Goal: Task Accomplishment & Management: Manage account settings

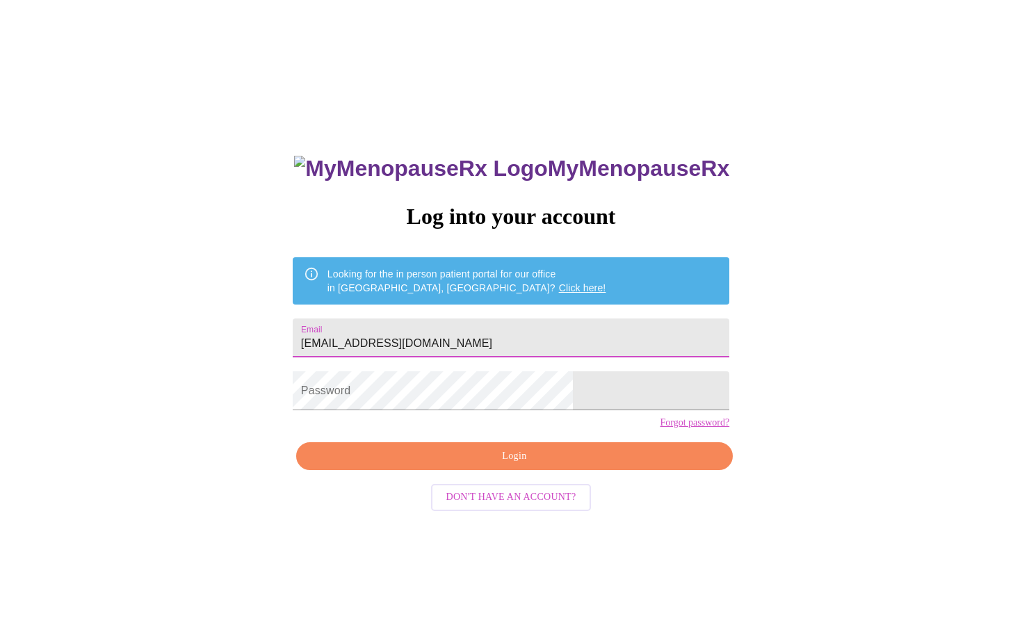
type input "[EMAIL_ADDRESS][DOMAIN_NAME]"
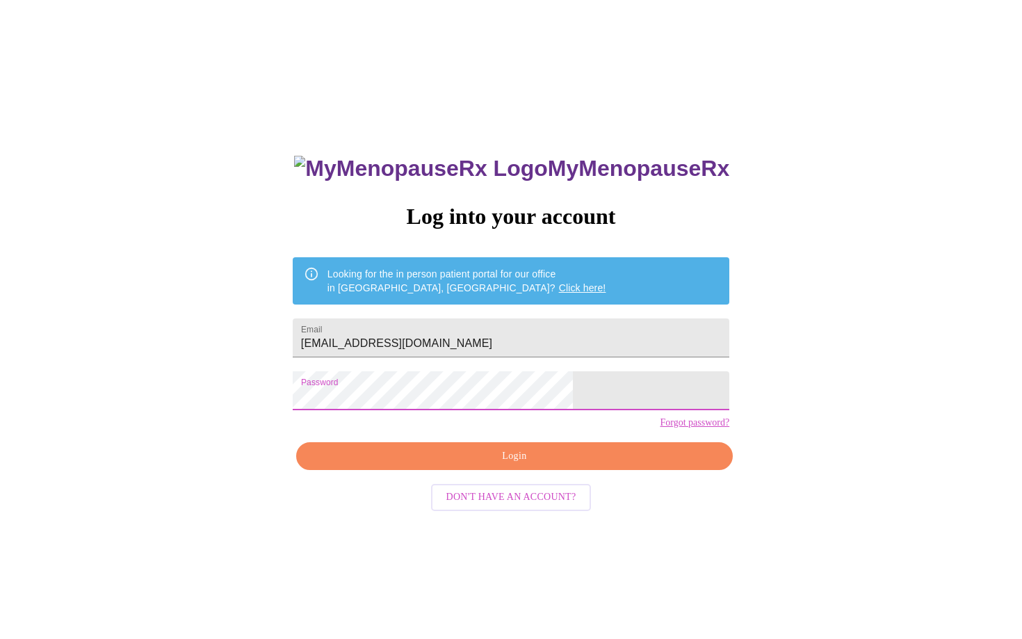
click at [515, 465] on span "Login" at bounding box center [514, 456] width 405 height 17
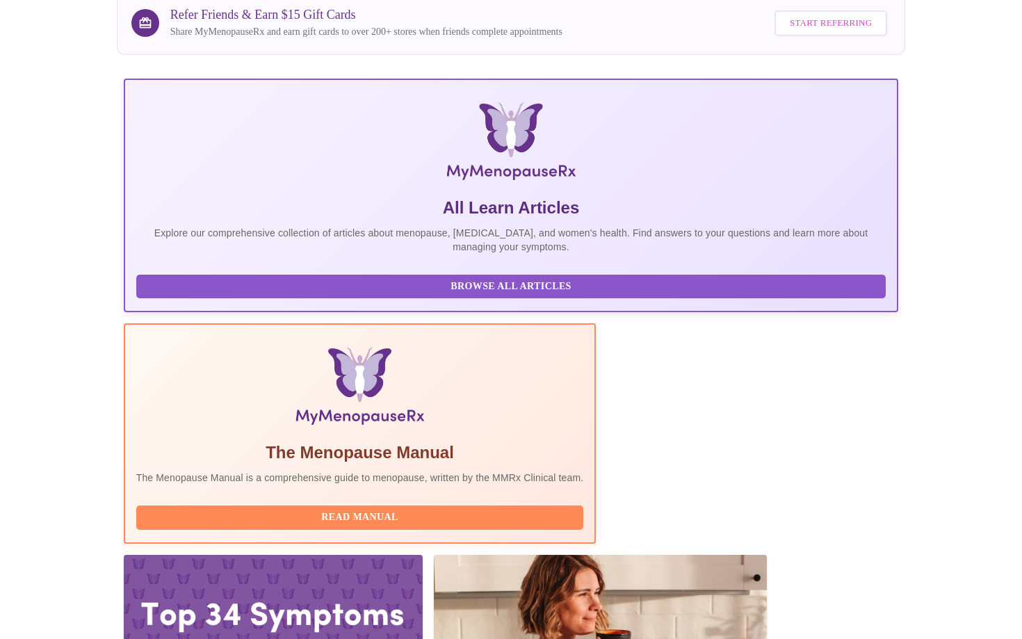
scroll to position [121, 0]
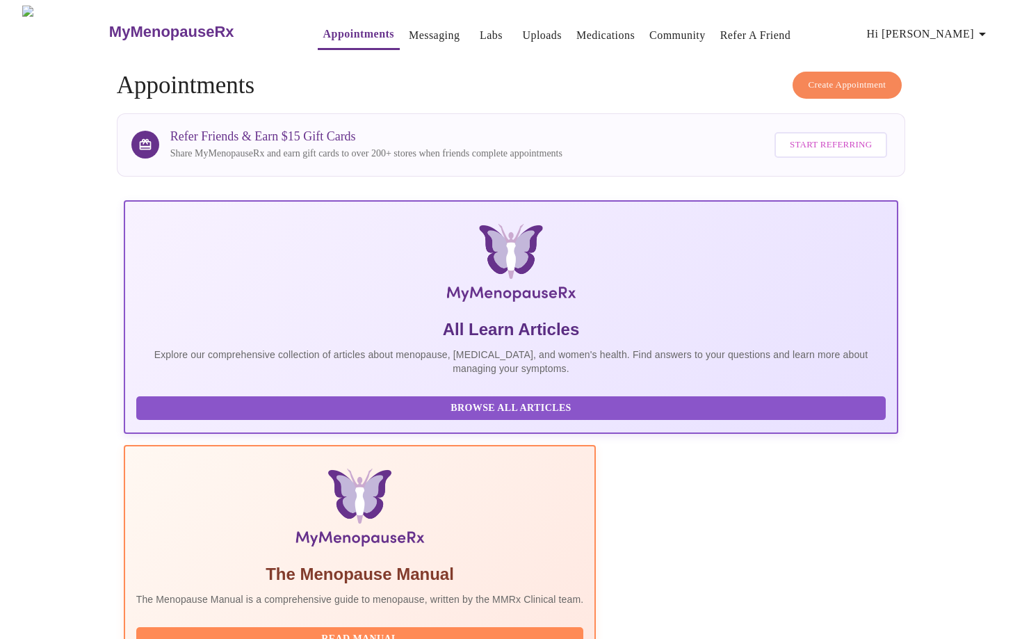
click at [480, 29] on link "Labs" at bounding box center [491, 35] width 23 height 19
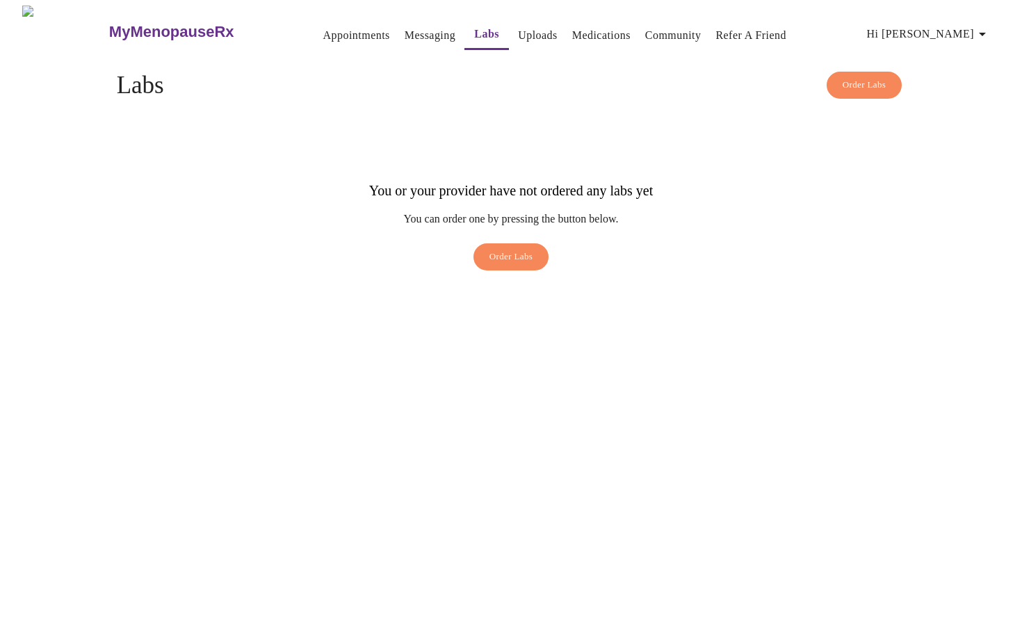
click at [518, 27] on link "Uploads" at bounding box center [538, 35] width 40 height 19
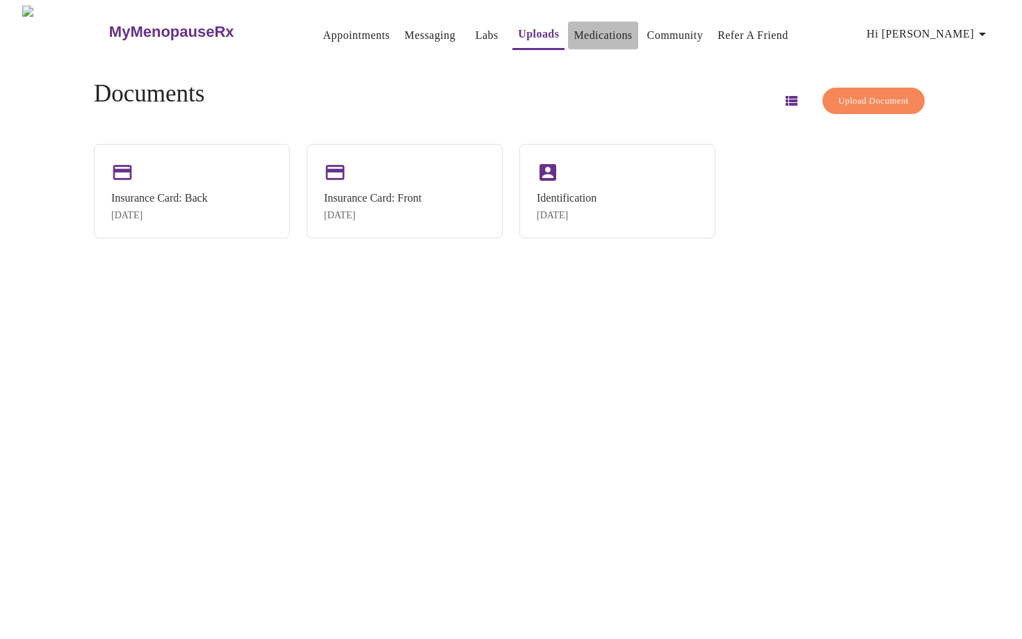
click at [574, 29] on link "Medications" at bounding box center [603, 35] width 58 height 19
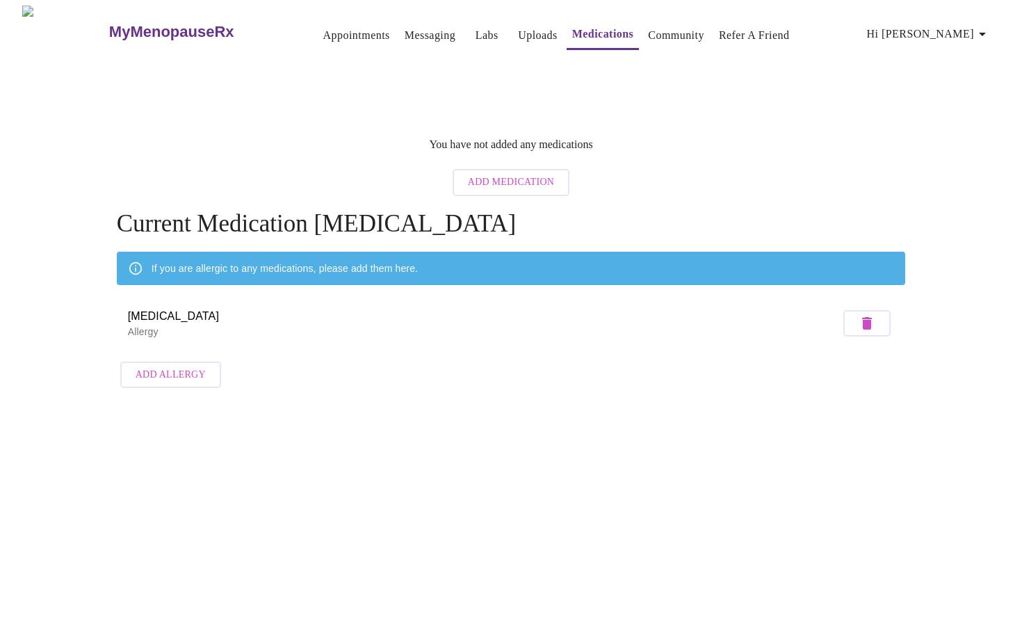
click at [497, 175] on span "Add Medication" at bounding box center [511, 182] width 86 height 17
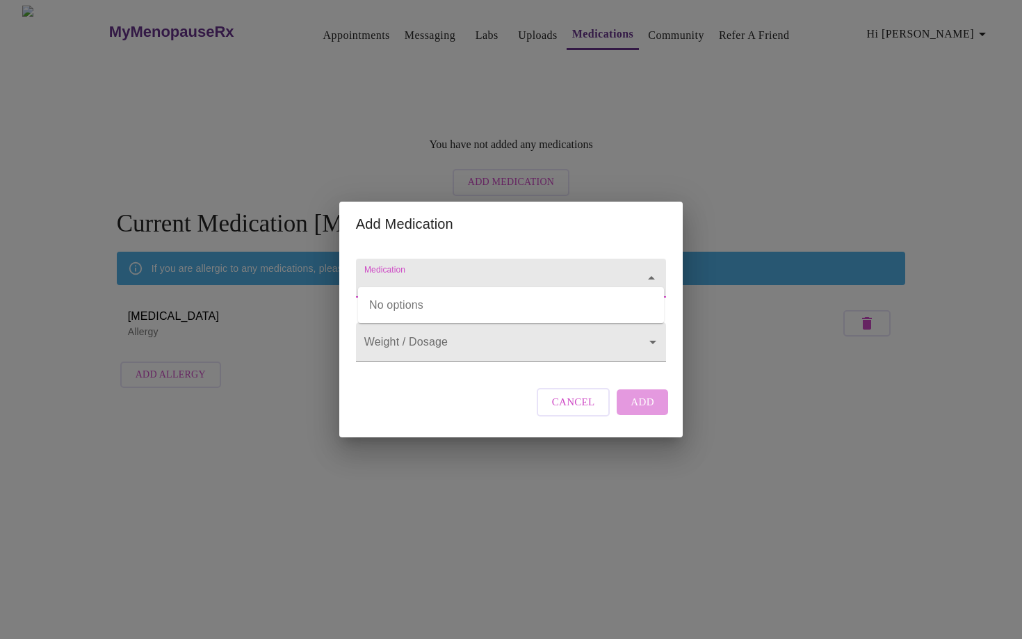
click at [415, 272] on input "Medication" at bounding box center [491, 285] width 259 height 26
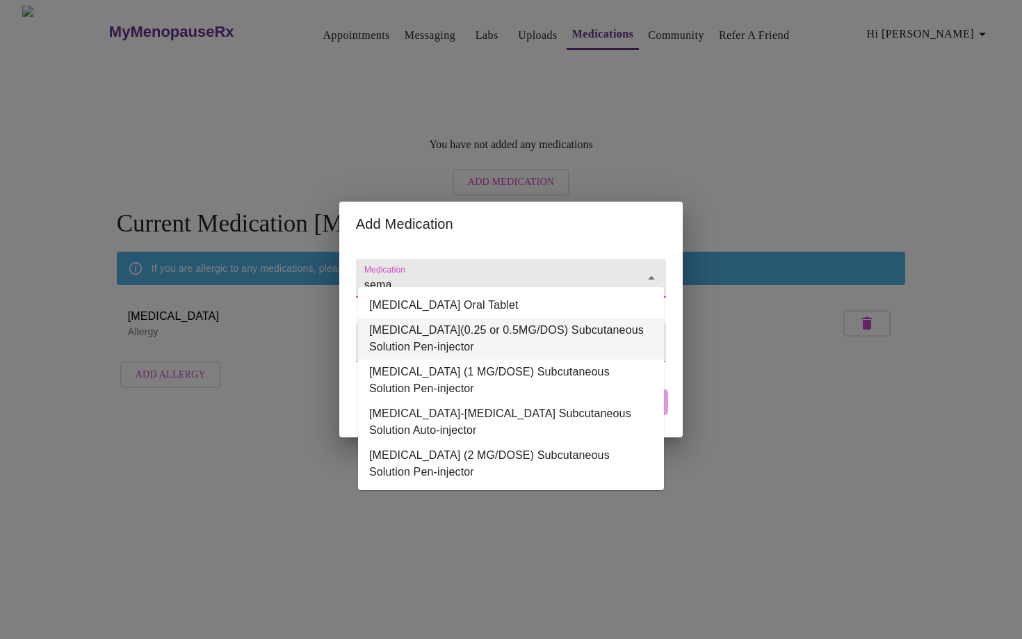
click at [394, 325] on li "Semaglutide(0.25 or 0.5MG/DOS) Subcutaneous Solution Pen-injector" at bounding box center [511, 339] width 306 height 42
type input "Semaglutide(0.25 or 0.5MG/DOS) Subcutaneous Solution Pen-injector"
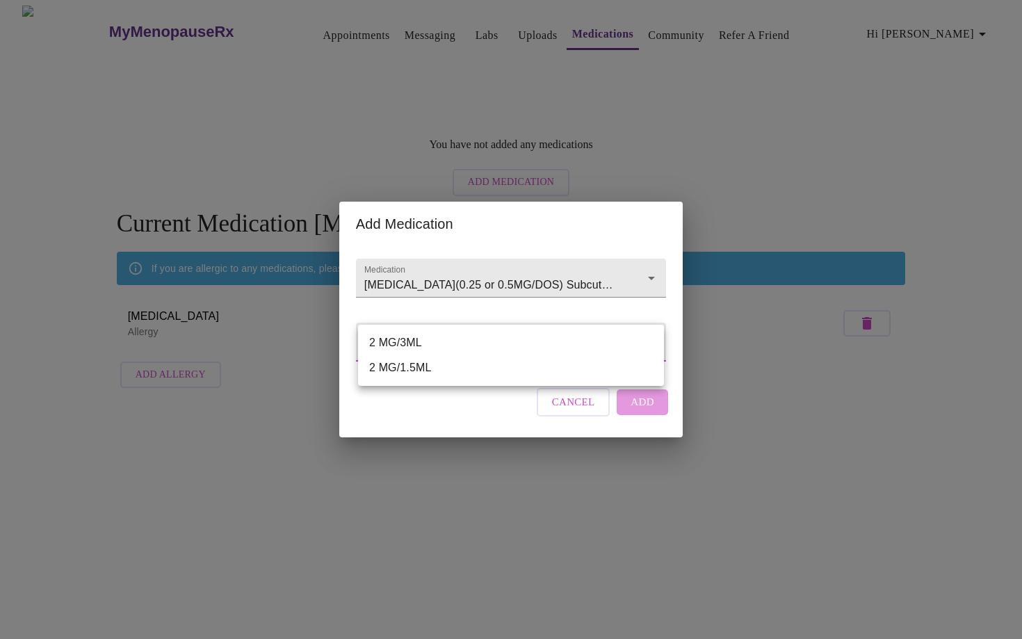
click at [394, 353] on body "MyMenopauseRx Appointments Messaging Labs Uploads Medications Community Refer a…" at bounding box center [511, 200] width 1011 height 389
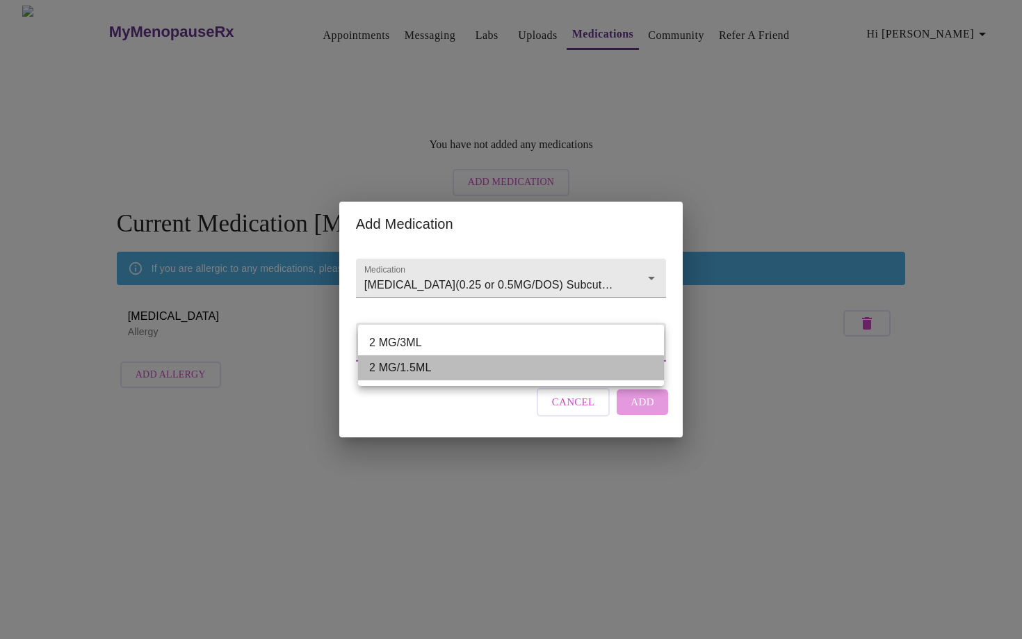
click at [397, 364] on li "2 MG/1.5ML" at bounding box center [511, 367] width 306 height 25
type input "2 MG/1.5ML"
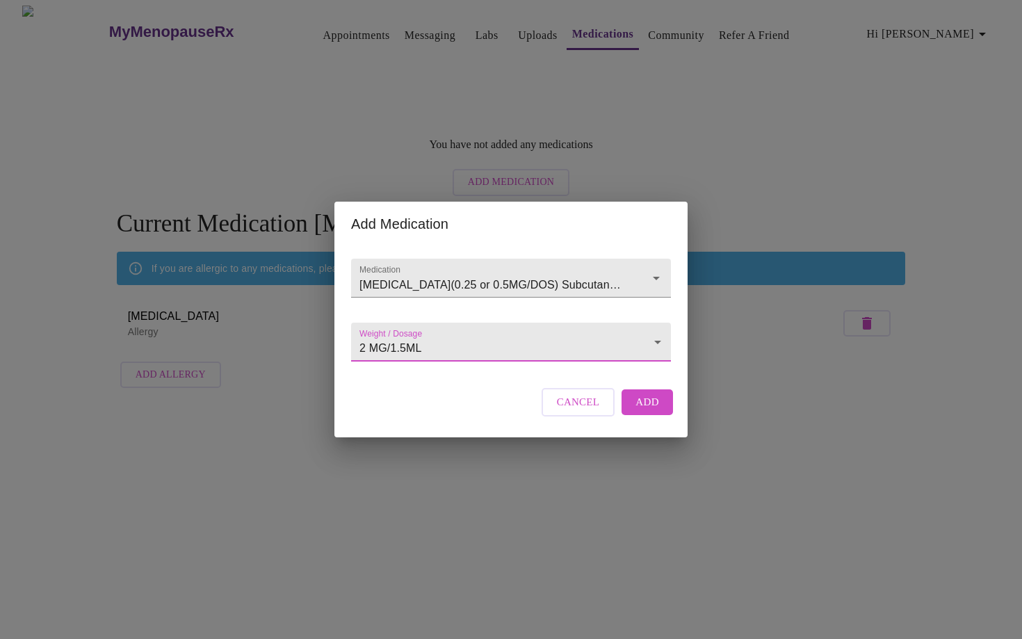
click at [641, 411] on span "Add" at bounding box center [648, 402] width 24 height 18
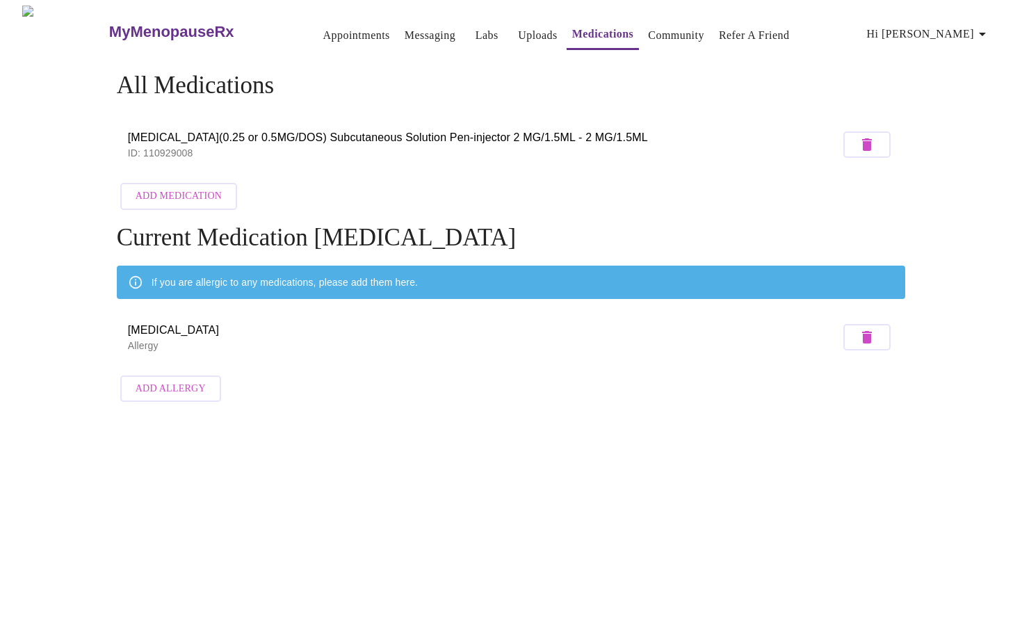
click at [179, 188] on span "Add Medication" at bounding box center [179, 196] width 86 height 17
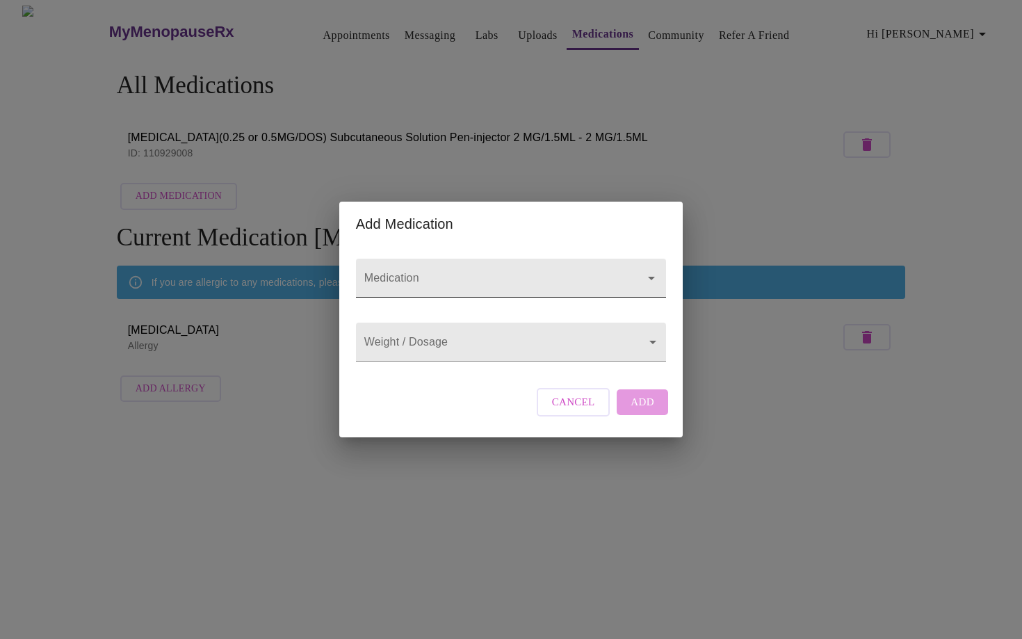
click at [387, 272] on input "Medication" at bounding box center [491, 285] width 259 height 26
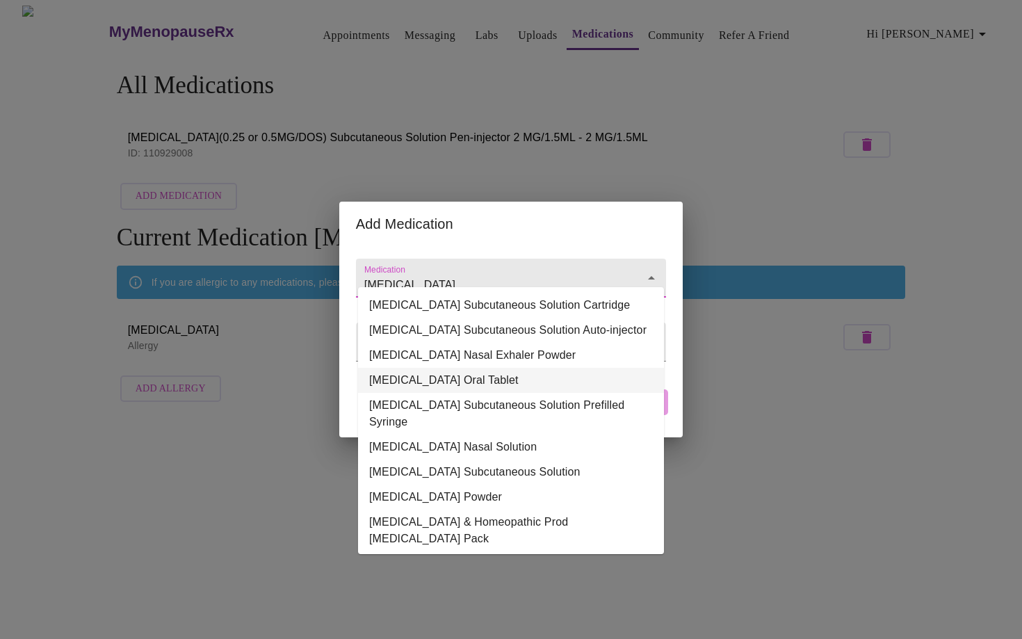
click at [383, 393] on li "SUMAtriptan Succinate Oral Tablet" at bounding box center [511, 380] width 306 height 25
type input "SUMAtriptan Succinate Oral Tablet"
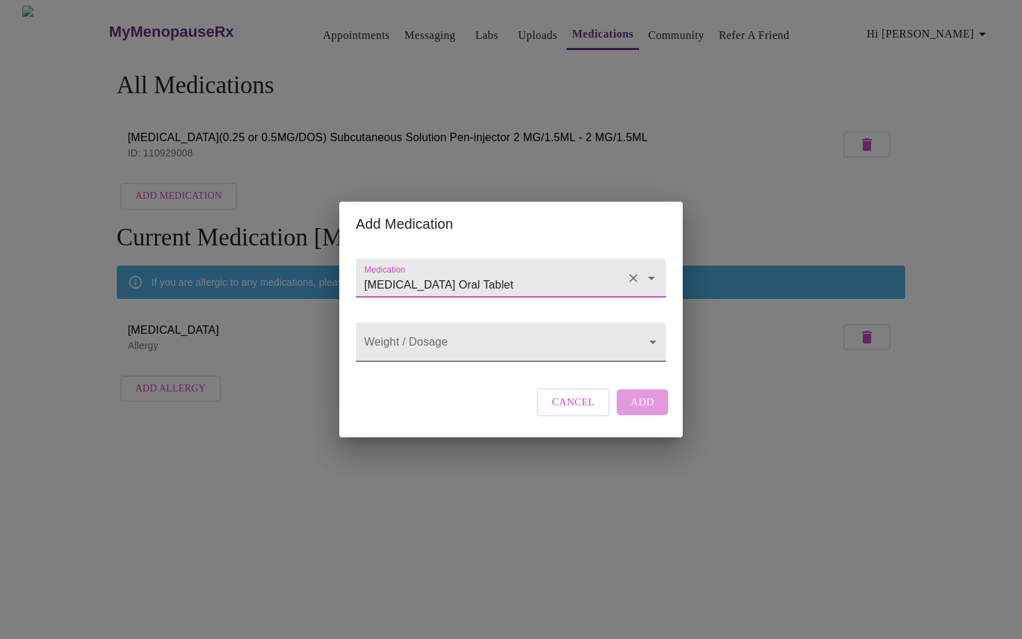
click at [374, 355] on body "MyMenopauseRx Appointments Messaging Labs Uploads Medications Community Refer a…" at bounding box center [511, 207] width 1011 height 403
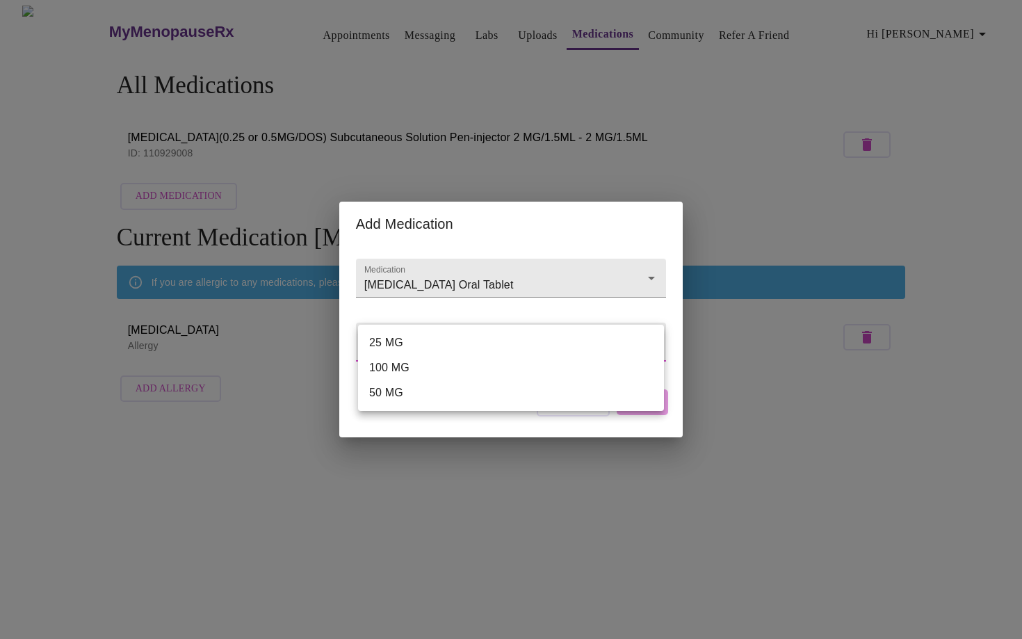
click at [374, 368] on li "100 MG" at bounding box center [511, 367] width 306 height 25
type input "100 MG"
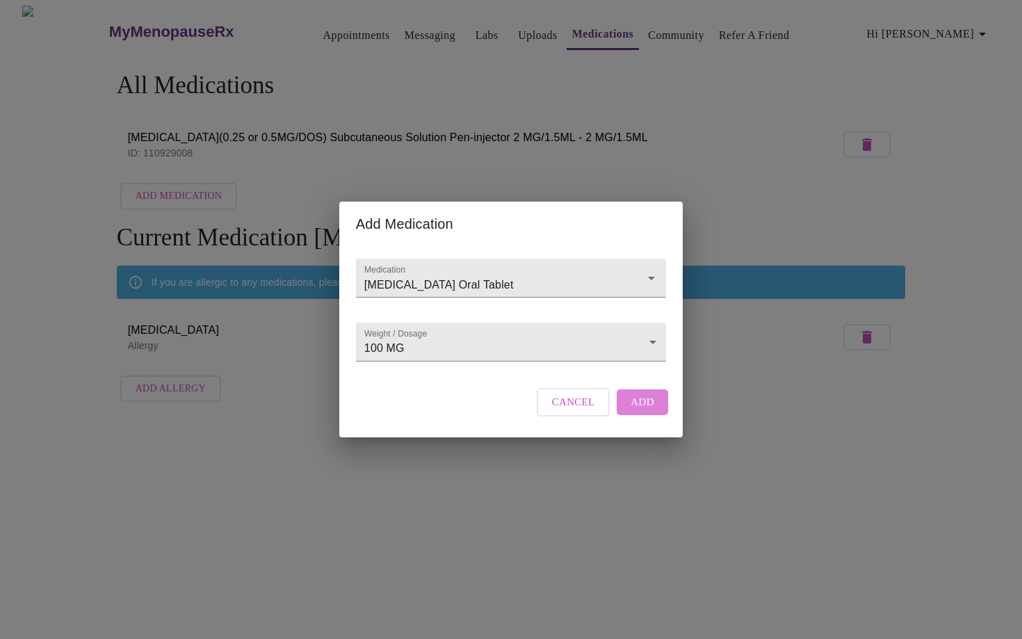
click at [638, 411] on span "Add" at bounding box center [643, 402] width 24 height 18
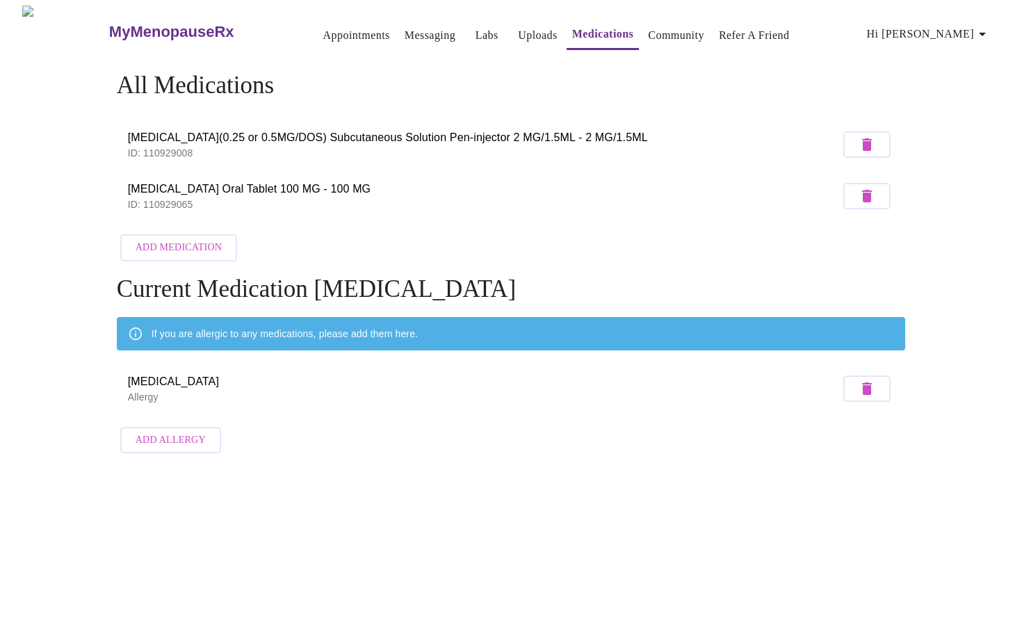
click at [187, 243] on span "Add Medication" at bounding box center [179, 247] width 86 height 17
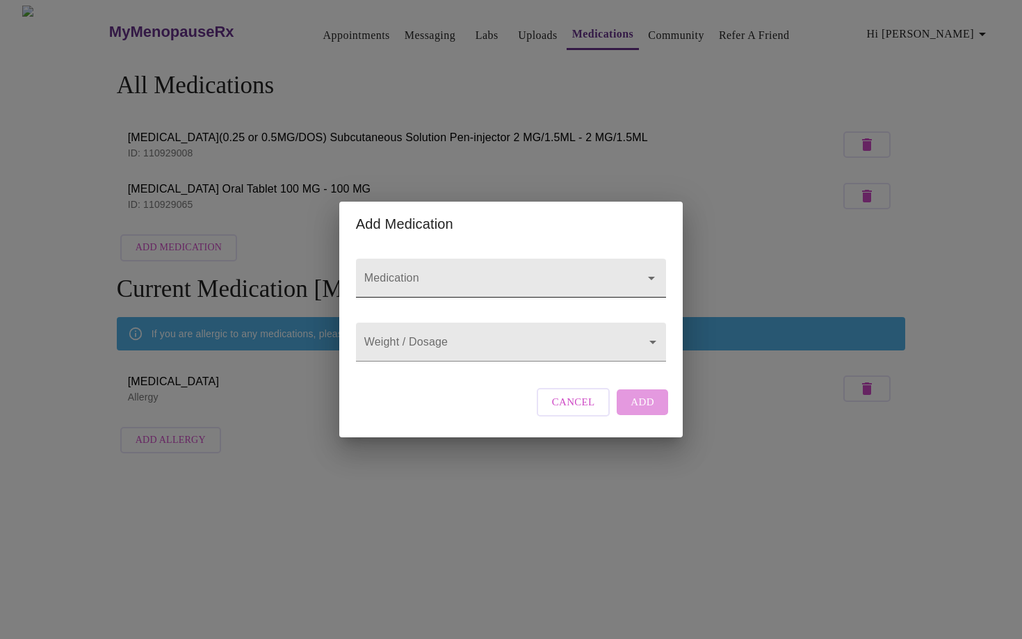
click at [383, 275] on input "Medication" at bounding box center [491, 285] width 259 height 26
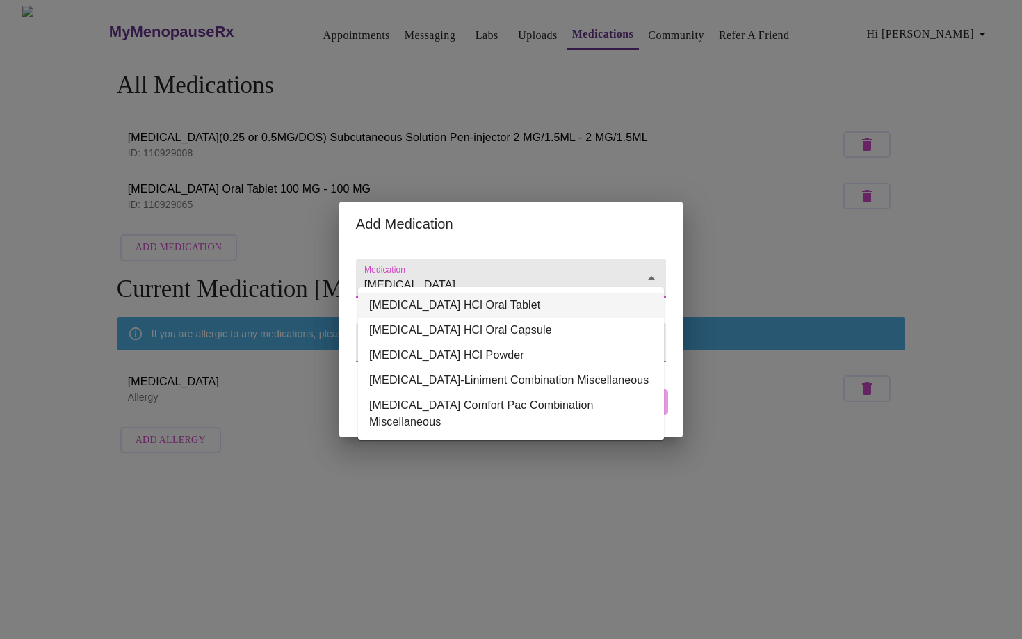
click at [376, 305] on li "tiZANidine HCl Oral Tablet" at bounding box center [511, 305] width 306 height 25
type input "tiZANidine HCl Oral Tablet"
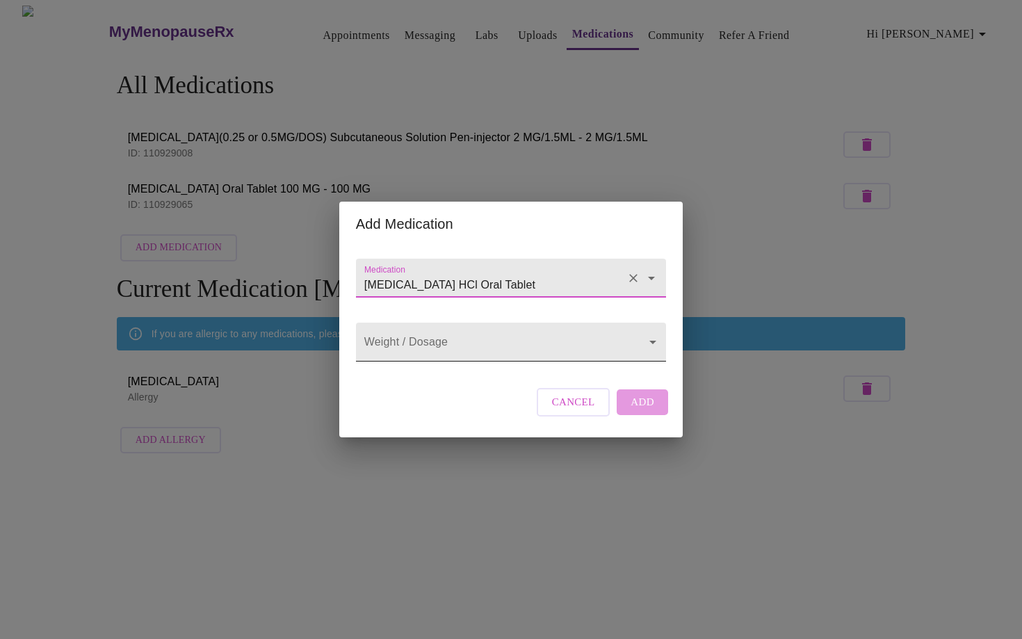
click at [394, 347] on body "MyMenopauseRx Appointments Messaging Labs Uploads Medications Community Refer a…" at bounding box center [511, 233] width 1011 height 455
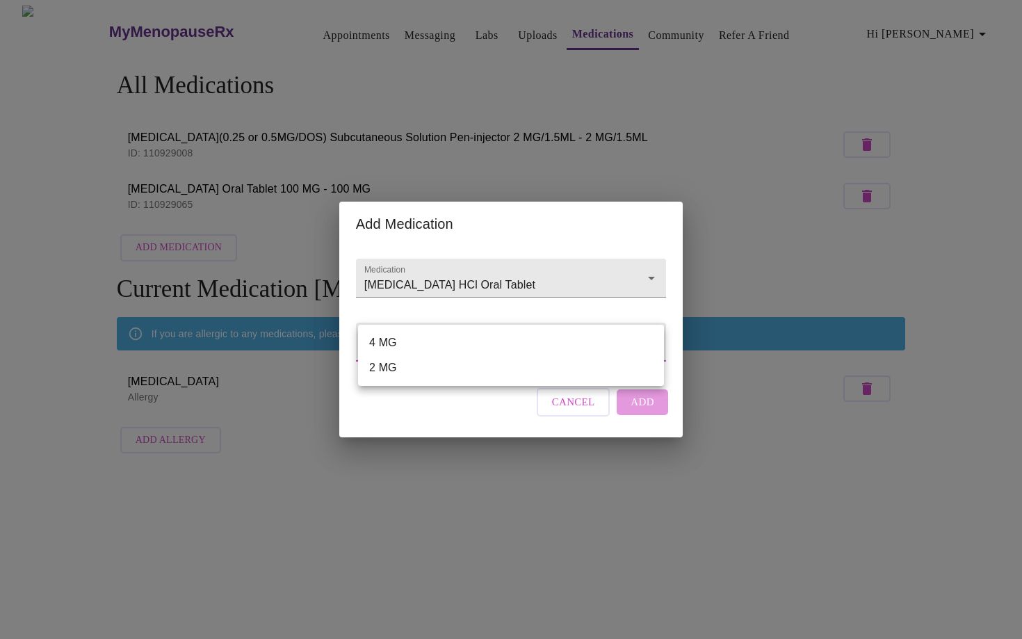
click at [386, 366] on li "2 MG" at bounding box center [511, 367] width 306 height 25
type input "2 MG"
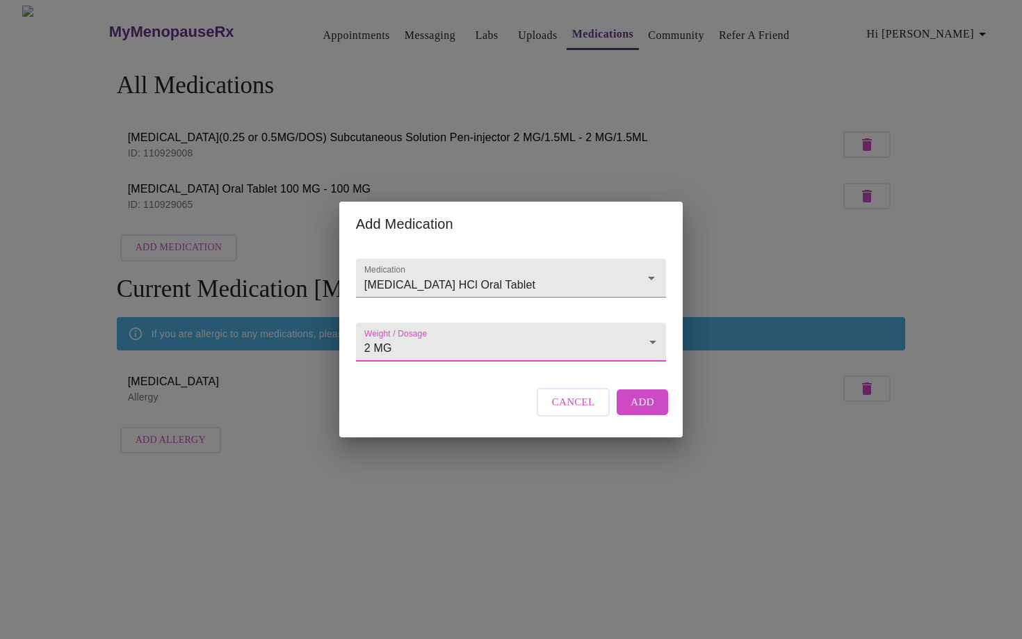
click at [642, 411] on span "Add" at bounding box center [643, 402] width 24 height 18
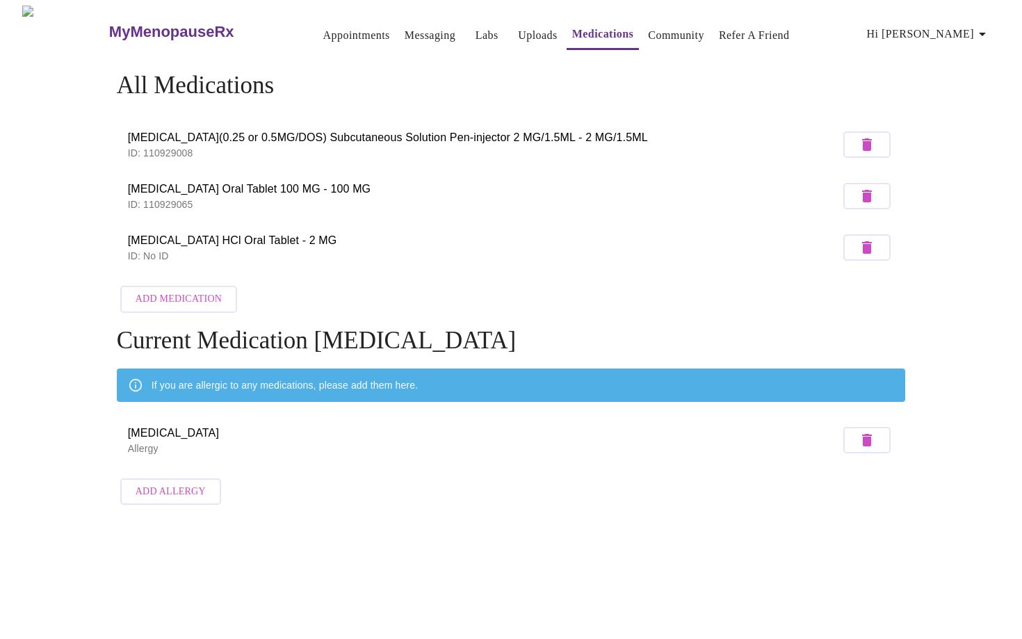
click at [185, 291] on span "Add Medication" at bounding box center [179, 299] width 86 height 17
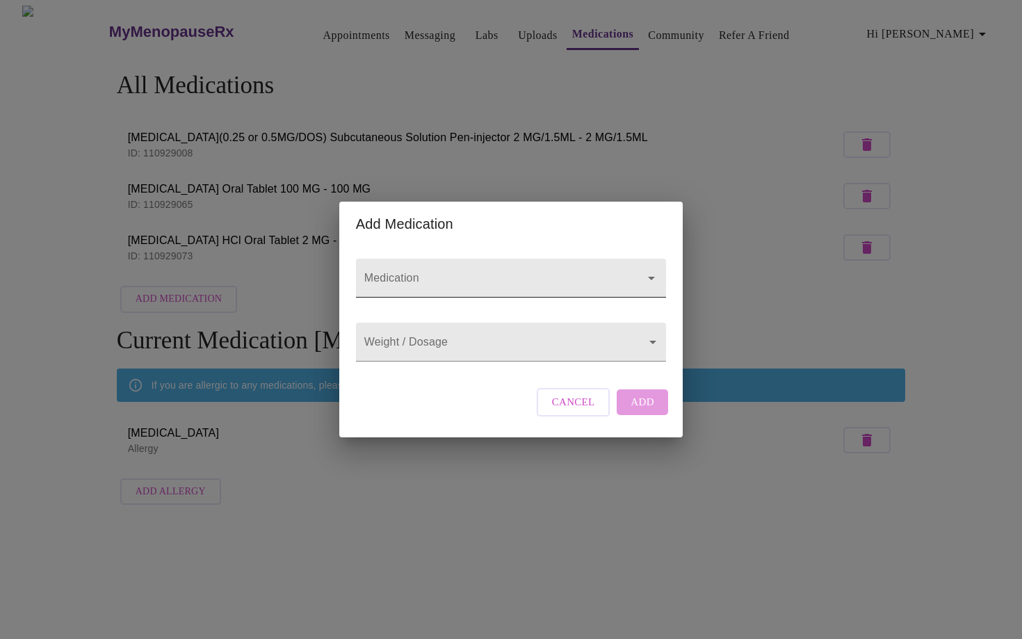
click at [405, 272] on input "Medication" at bounding box center [491, 285] width 259 height 26
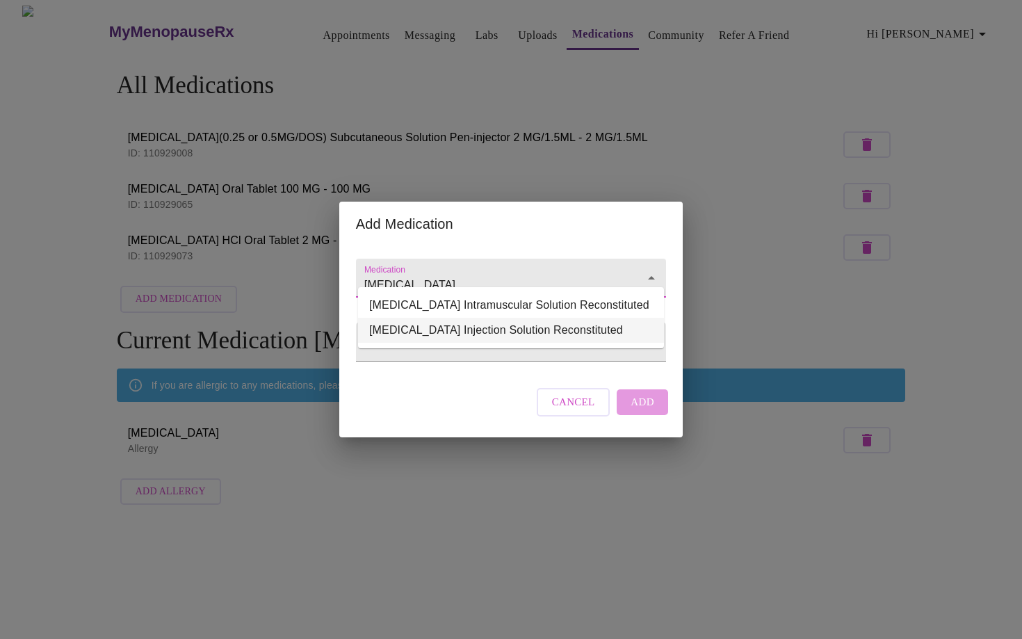
click at [382, 328] on li "Botox Injection Solution Reconstituted" at bounding box center [511, 330] width 306 height 25
type input "Botox Injection Solution Reconstituted"
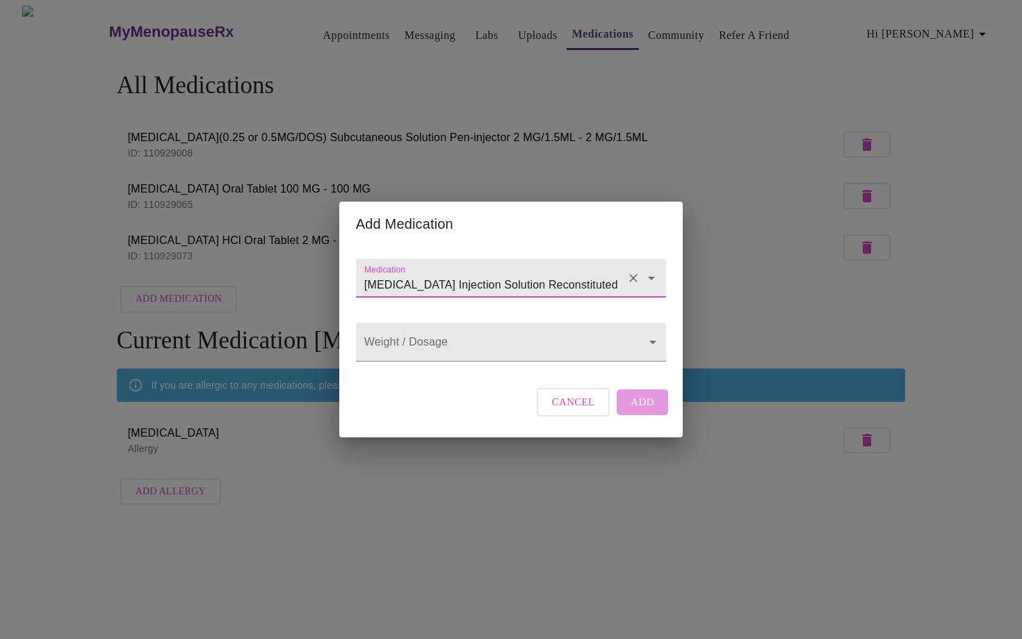
click at [373, 366] on div "Weight / Dosage ​" at bounding box center [511, 338] width 321 height 57
click at [373, 355] on body "MyMenopauseRx Appointments Messaging Labs Uploads Medications Community Refer a…" at bounding box center [511, 259] width 1011 height 506
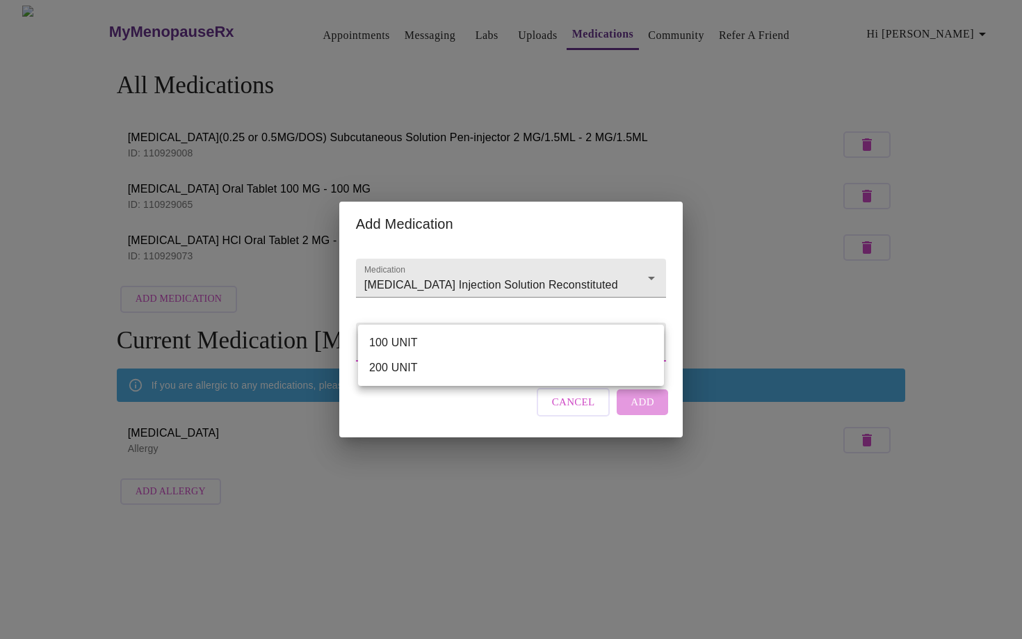
click at [414, 371] on li "200 UNIT" at bounding box center [511, 367] width 306 height 25
type input "200 UNIT"
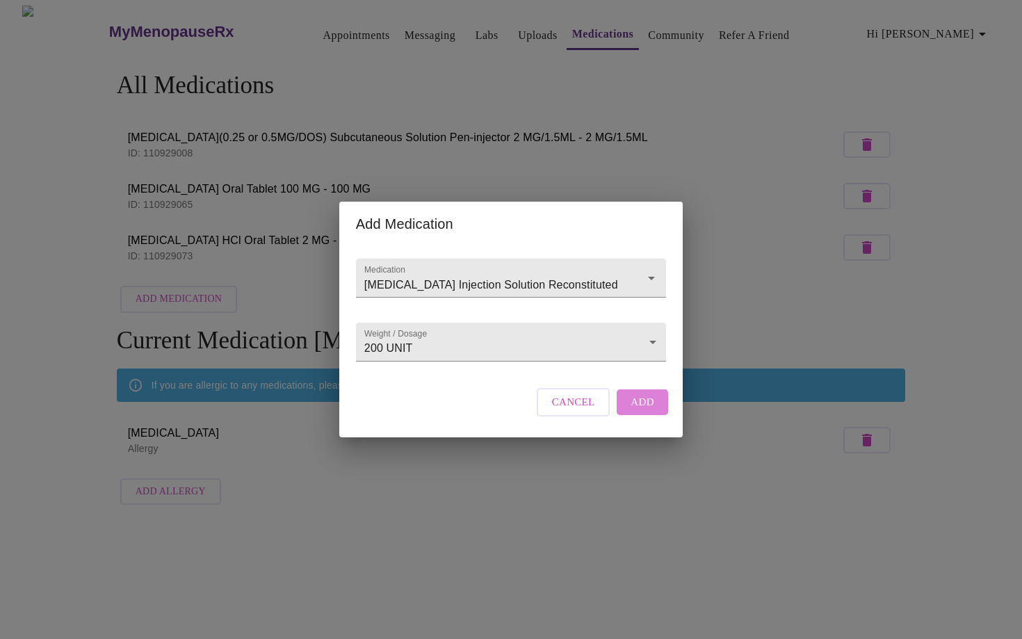
click at [636, 411] on span "Add" at bounding box center [643, 402] width 24 height 18
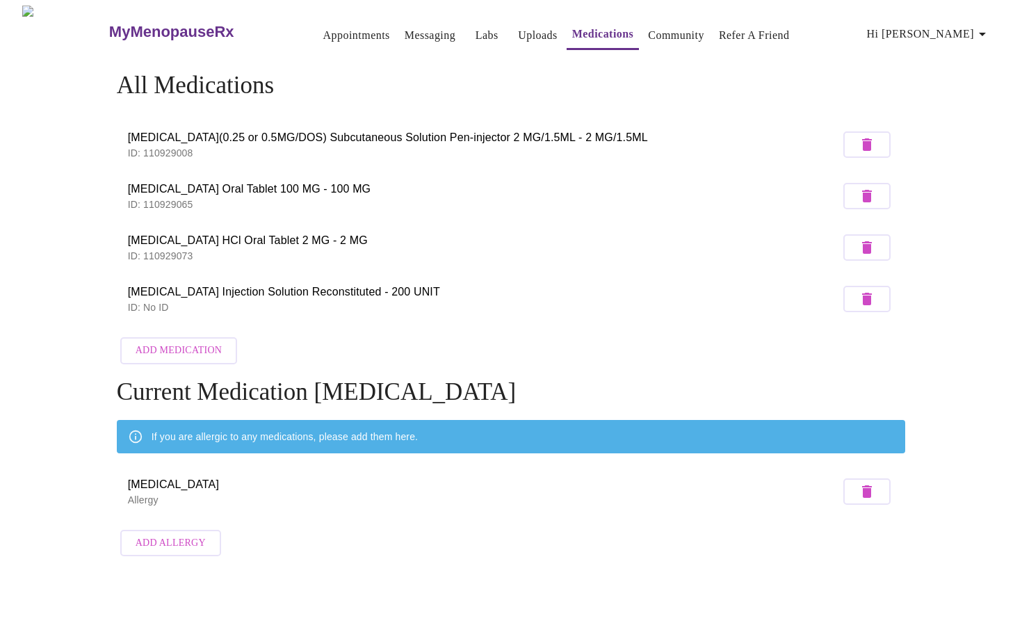
click at [178, 344] on span "Add Medication" at bounding box center [179, 350] width 86 height 17
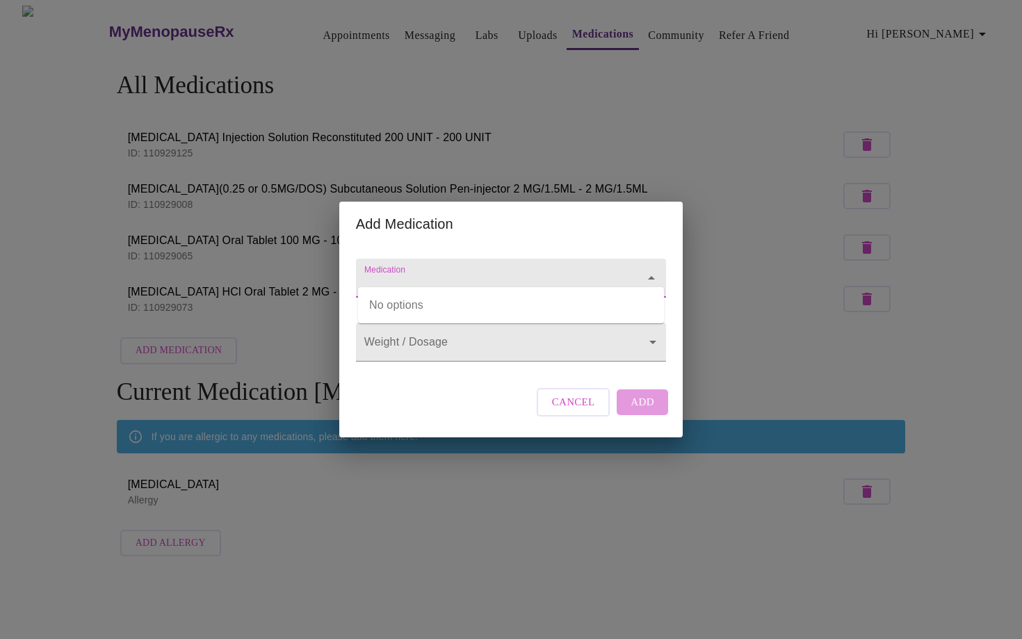
click at [457, 272] on input "Medication" at bounding box center [491, 285] width 259 height 26
type input "valcyclovir"
click at [400, 272] on input "Medication" at bounding box center [491, 285] width 259 height 26
click at [405, 312] on li "Valtrex Oral Tablet" at bounding box center [511, 305] width 306 height 25
type input "Valtrex Oral Tablet"
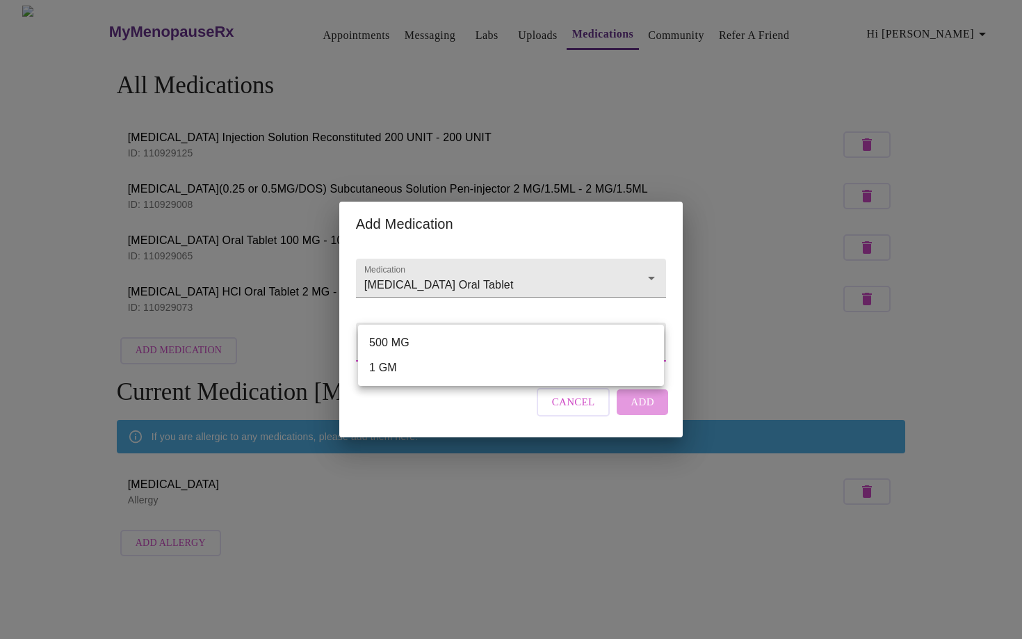
click at [399, 335] on body "MyMenopauseRx Appointments Messaging Labs Uploads Medications Community Refer a…" at bounding box center [511, 285] width 1011 height 558
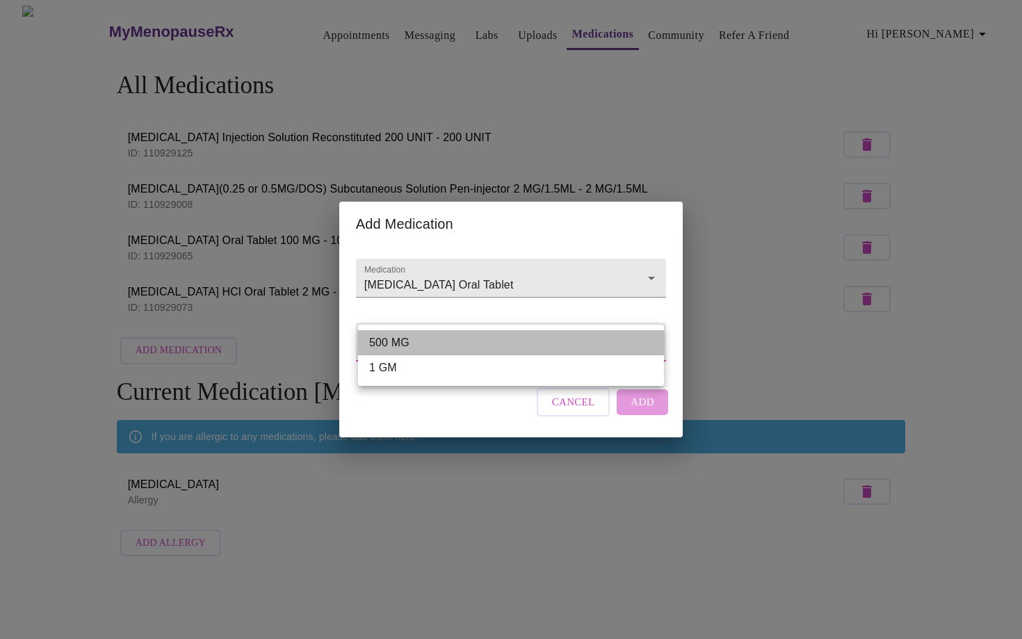
click at [385, 349] on li "500 MG" at bounding box center [511, 342] width 306 height 25
type input "500 MG"
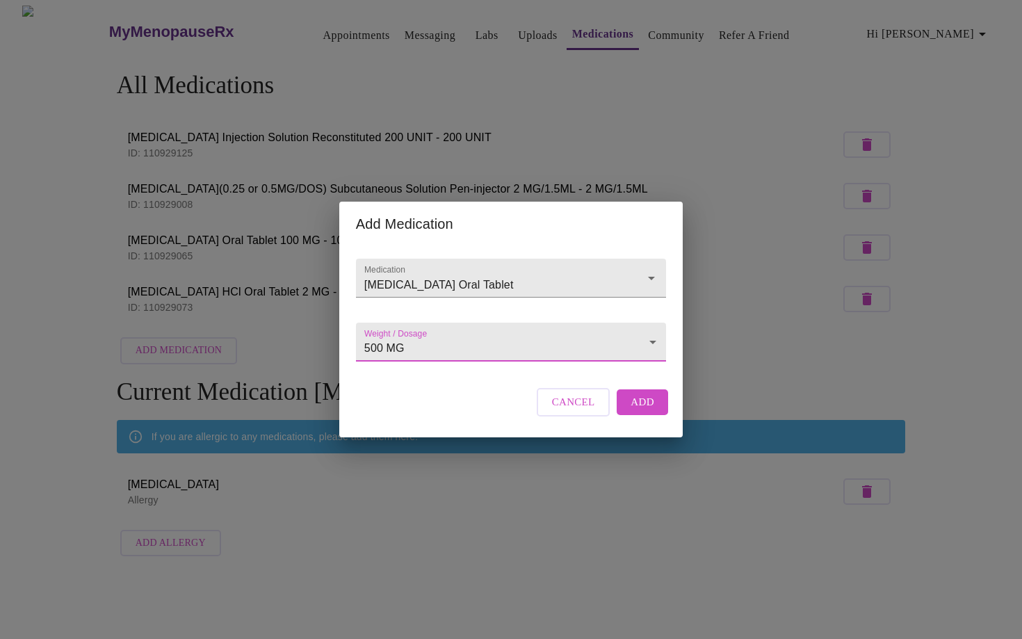
click at [631, 411] on span "Add" at bounding box center [643, 402] width 24 height 18
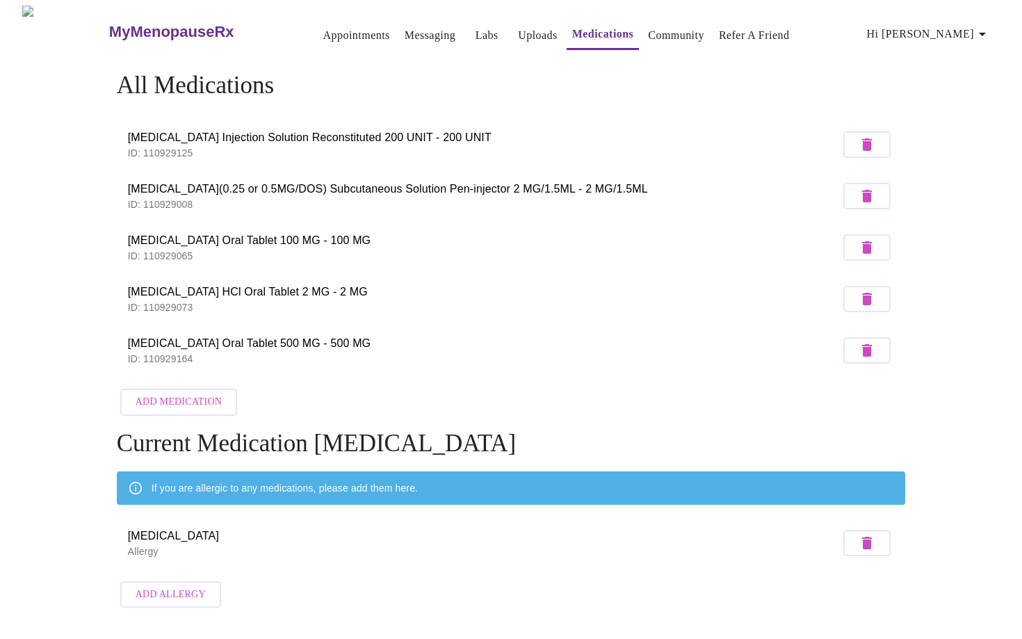
click at [863, 193] on icon "button" at bounding box center [867, 196] width 10 height 13
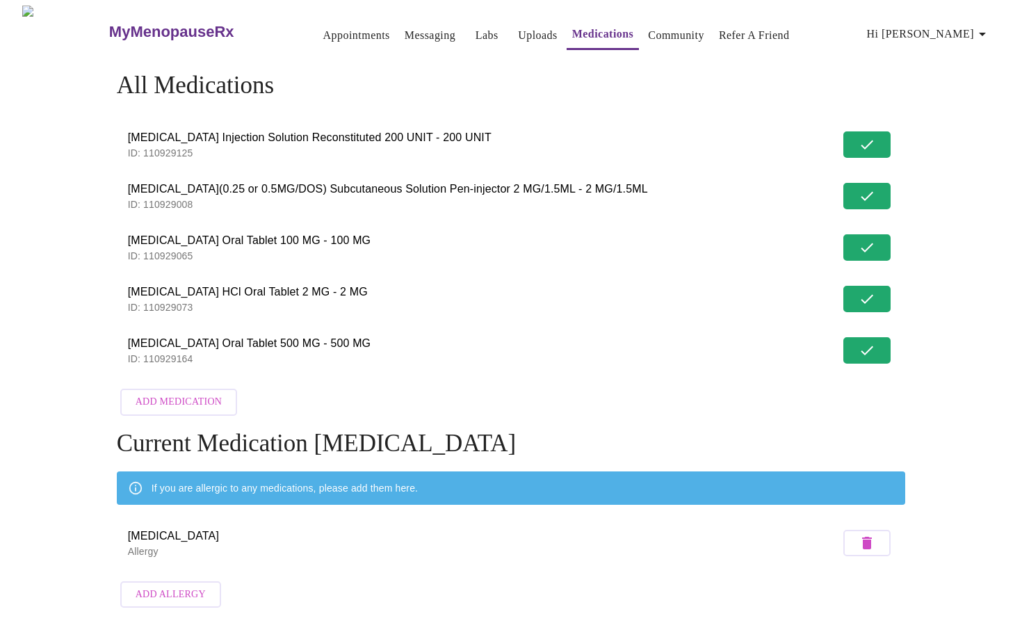
click at [173, 198] on p "ID: 110929008" at bounding box center [484, 205] width 713 height 14
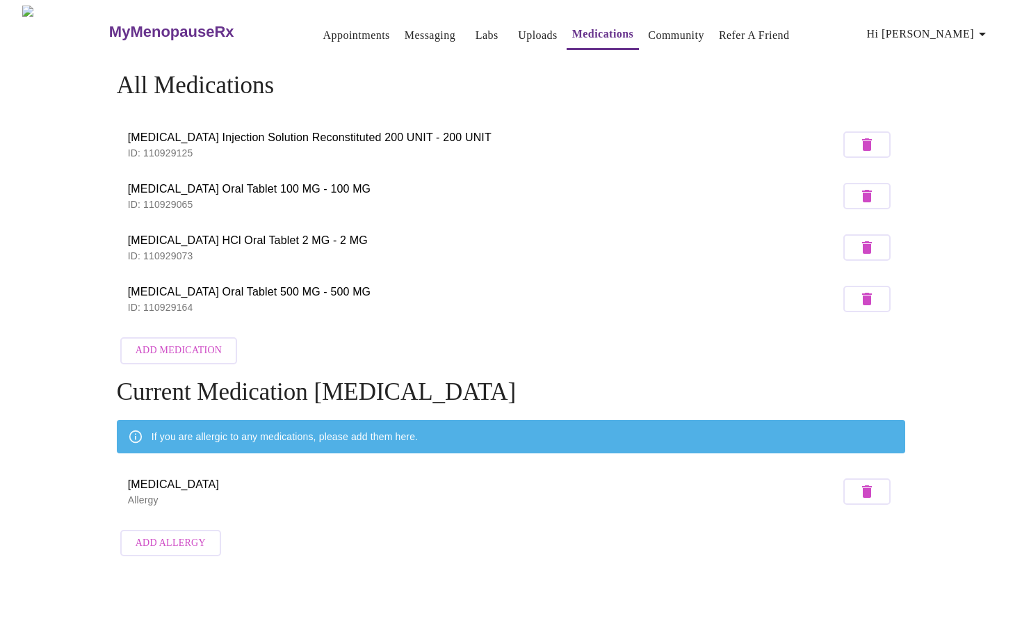
click at [171, 344] on span "Add Medication" at bounding box center [179, 350] width 86 height 17
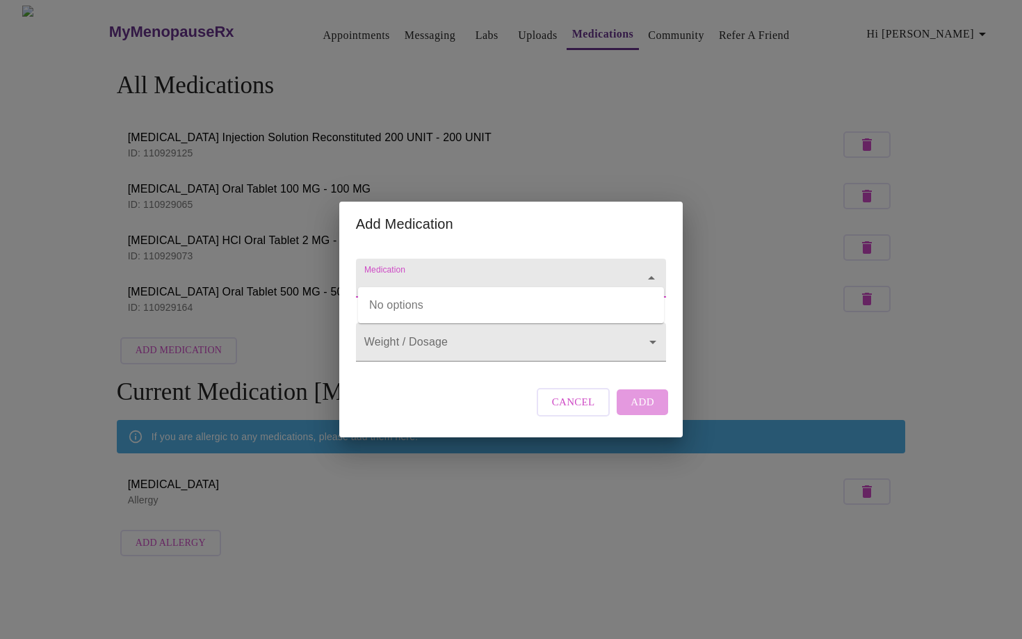
click at [464, 272] on input "Medication" at bounding box center [491, 285] width 259 height 26
type input "g"
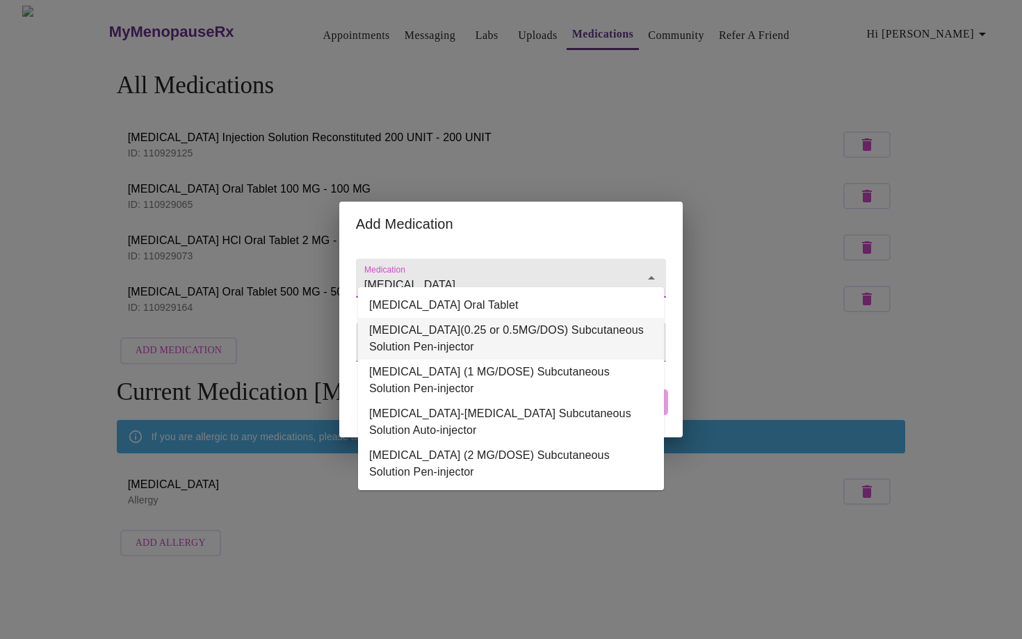
click at [592, 330] on li "Semaglutide(0.25 or 0.5MG/DOS) Subcutaneous Solution Pen-injector" at bounding box center [511, 339] width 306 height 42
type input "Semaglutide(0.25 or 0.5MG/DOS) Subcutaneous Solution Pen-injector"
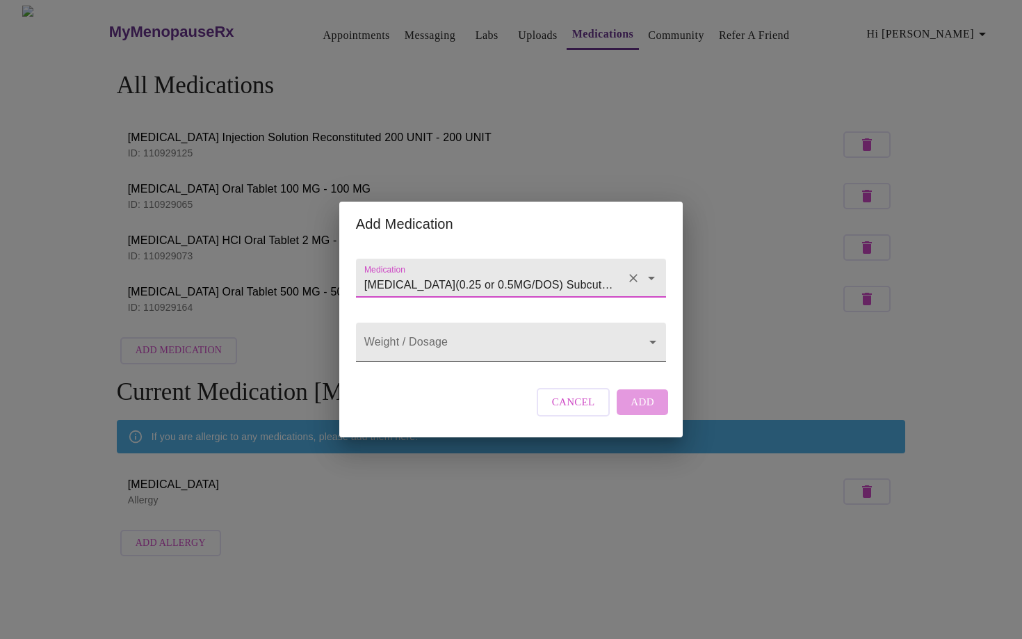
click at [383, 348] on body "MyMenopauseRx Appointments Messaging Labs Uploads Medications Community Refer a…" at bounding box center [511, 285] width 1011 height 558
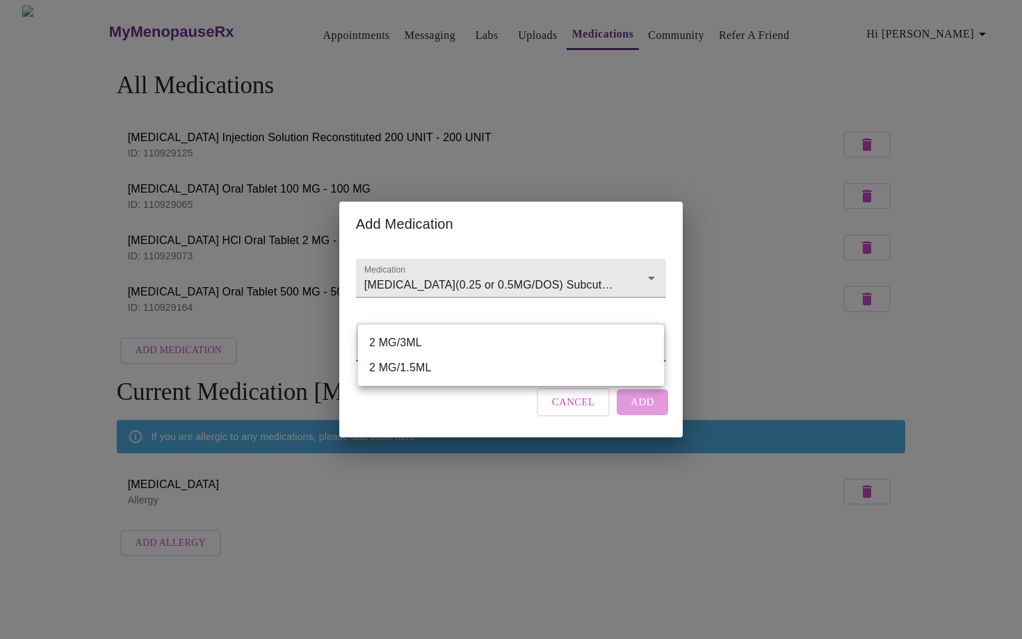
click at [376, 371] on li "2 MG/1.5ML" at bounding box center [511, 367] width 306 height 25
type input "2 MG/1.5ML"
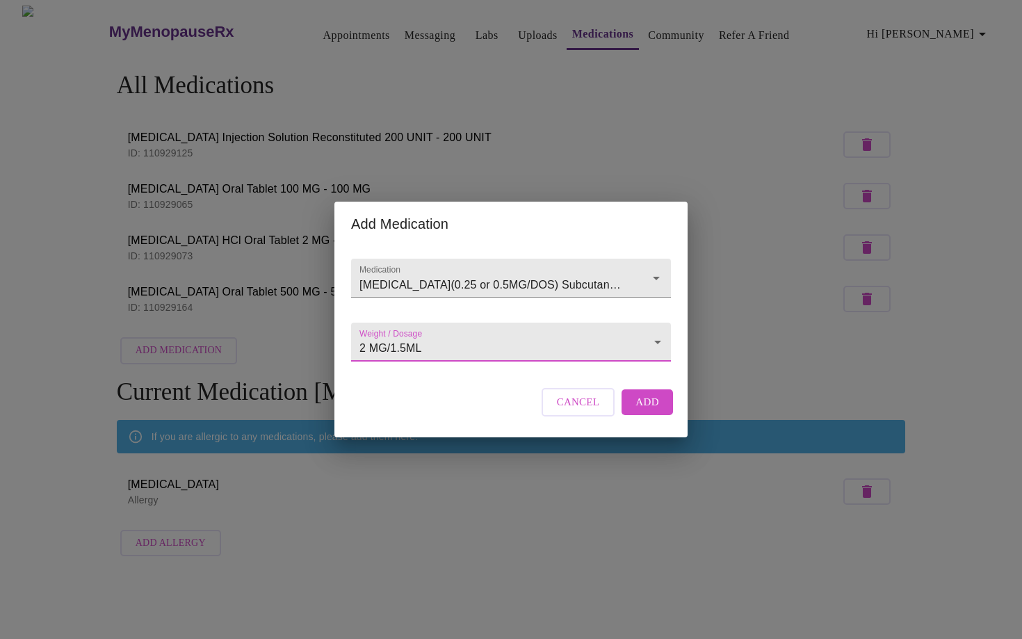
click at [655, 411] on span "Add" at bounding box center [648, 402] width 24 height 18
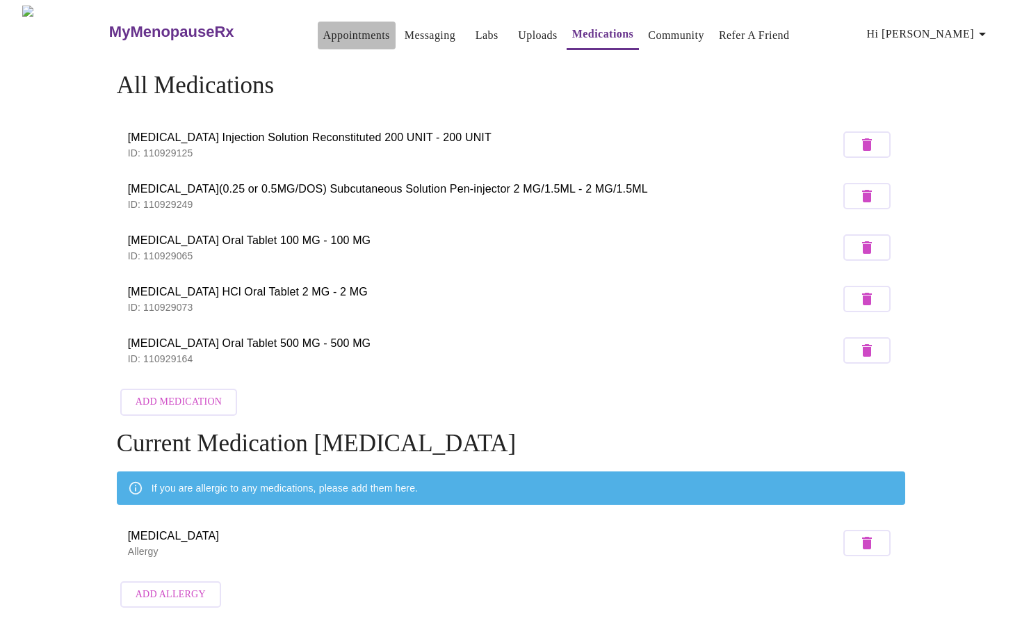
click at [323, 31] on link "Appointments" at bounding box center [356, 35] width 67 height 19
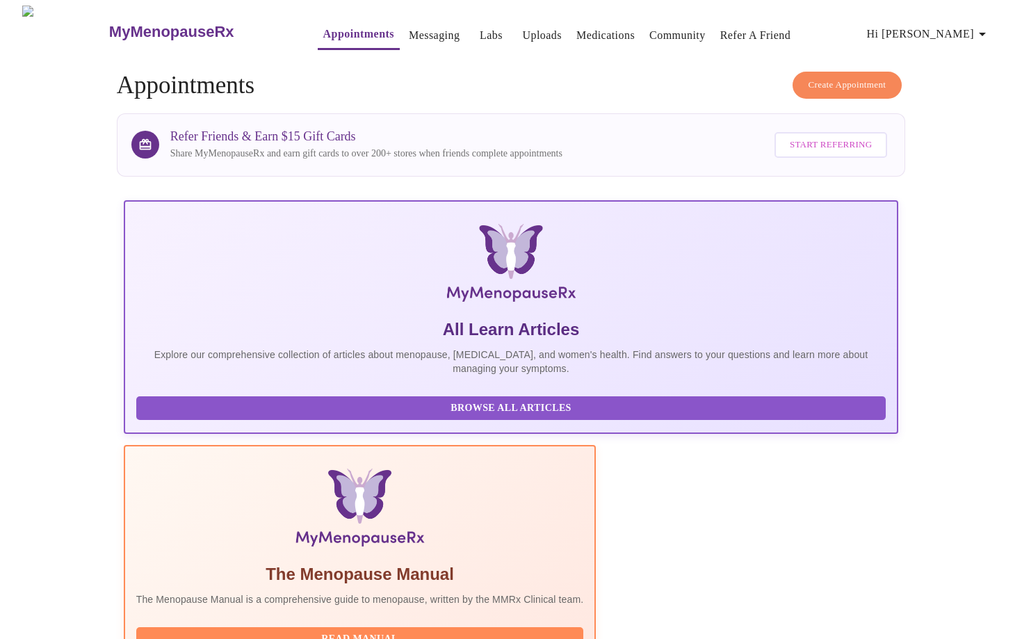
click at [721, 26] on link "Refer a Friend" at bounding box center [756, 35] width 71 height 19
